Goal: Find specific page/section: Find specific page/section

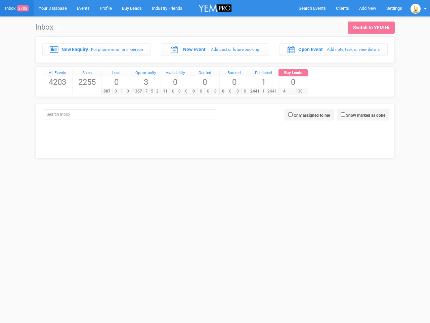
click at [215, 88] on div "0 0 0 0" at bounding box center [204, 91] width 29 height 7
click at [312, 8] on span "Search Events" at bounding box center [312, 8] width 27 height 5
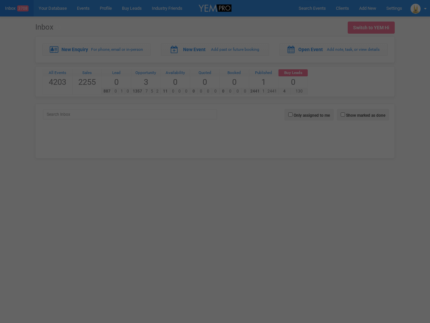
click at [0, 0] on div "Loading..." at bounding box center [0, 0] width 0 height 0
click at [419, 8] on div "Loading..." at bounding box center [215, 161] width 430 height 323
